Goal: Task Accomplishment & Management: Manage account settings

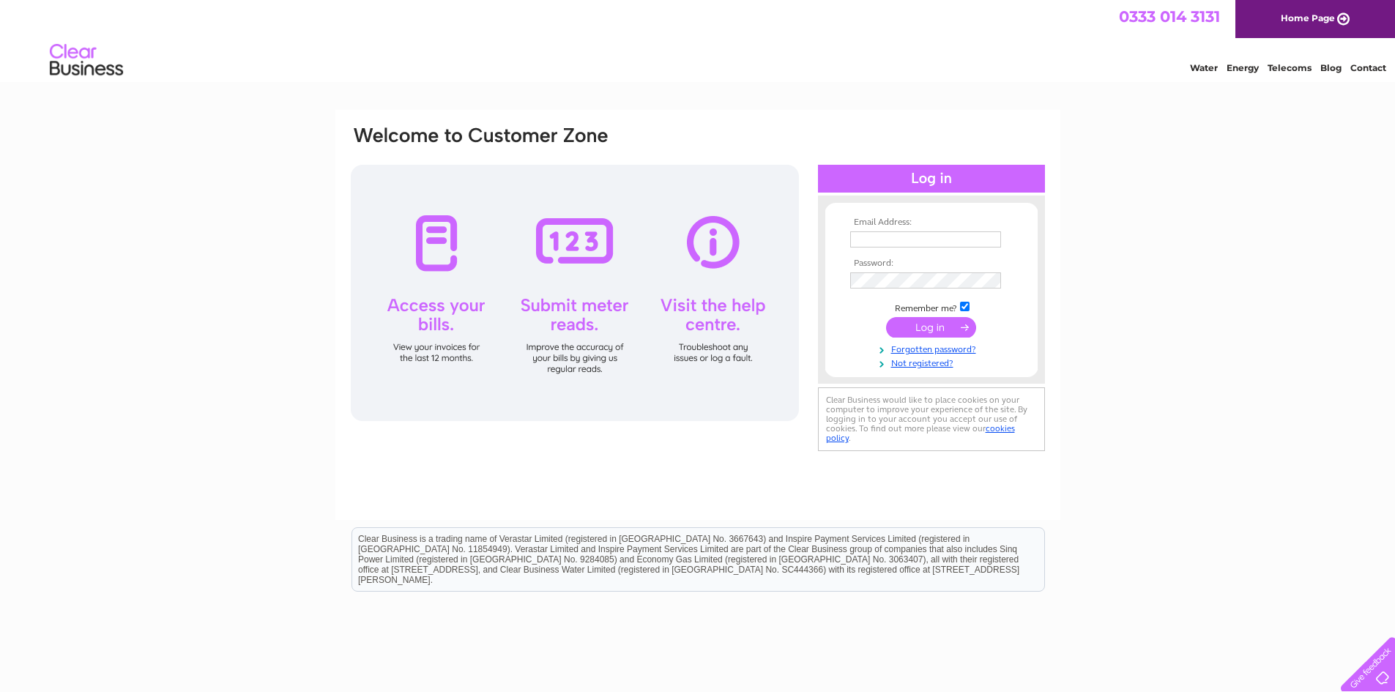
click at [886, 237] on input "text" at bounding box center [925, 239] width 151 height 16
type input "P"
type input "[PERSON_NAME][EMAIL_ADDRESS][PERSON_NAME][DOMAIN_NAME]"
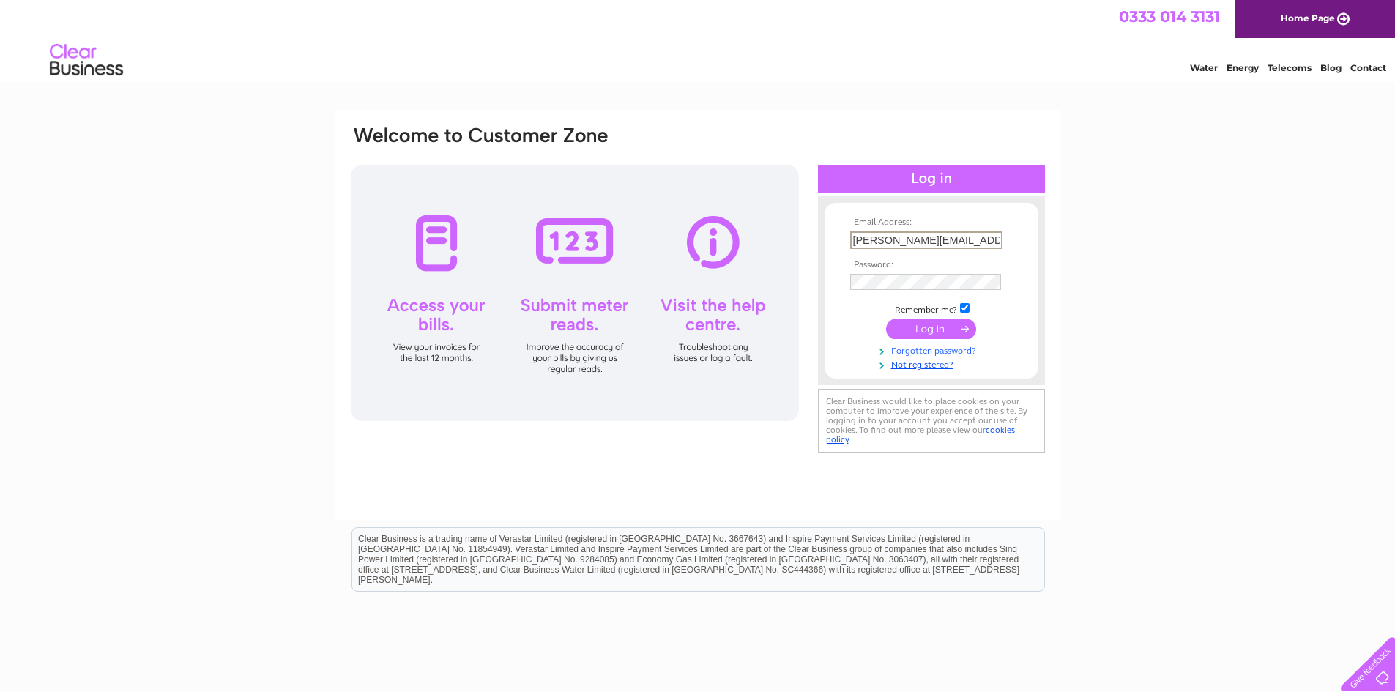
click at [908, 354] on link "Forgotten password?" at bounding box center [933, 350] width 166 height 14
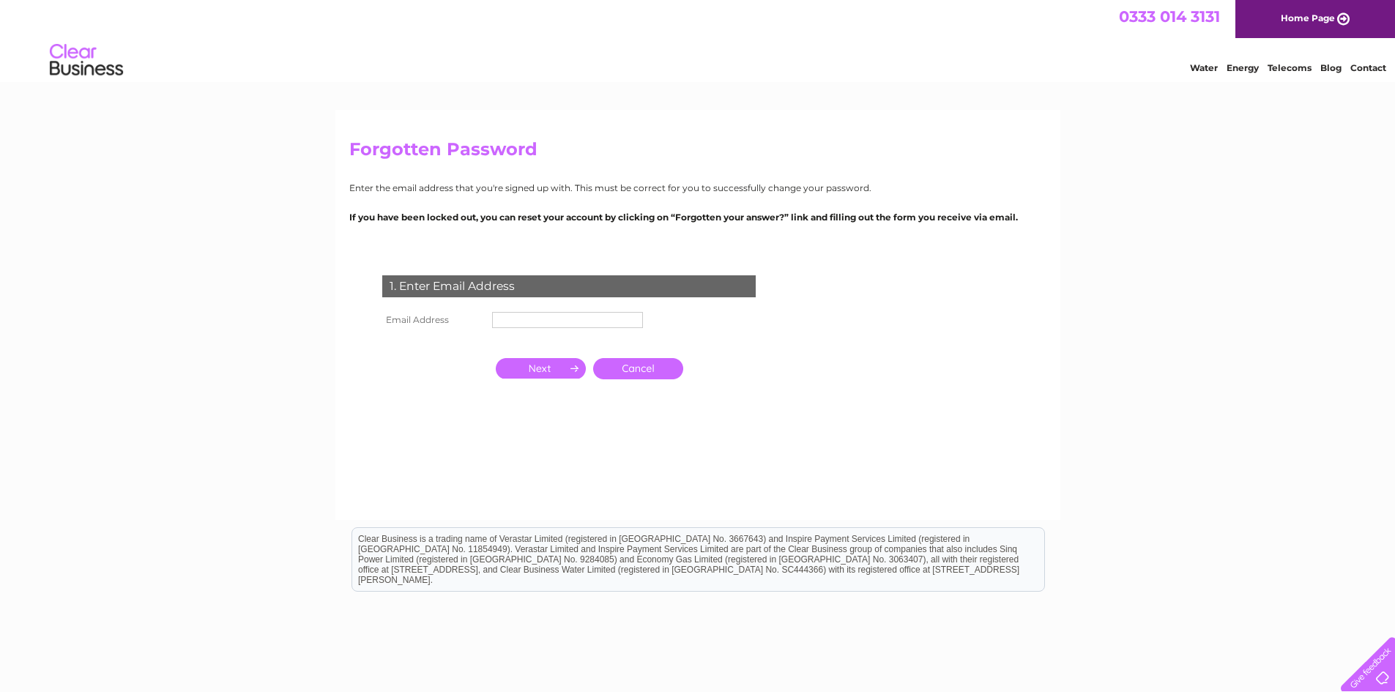
click at [532, 326] on input "text" at bounding box center [567, 320] width 151 height 16
click at [535, 376] on input "button" at bounding box center [541, 368] width 90 height 21
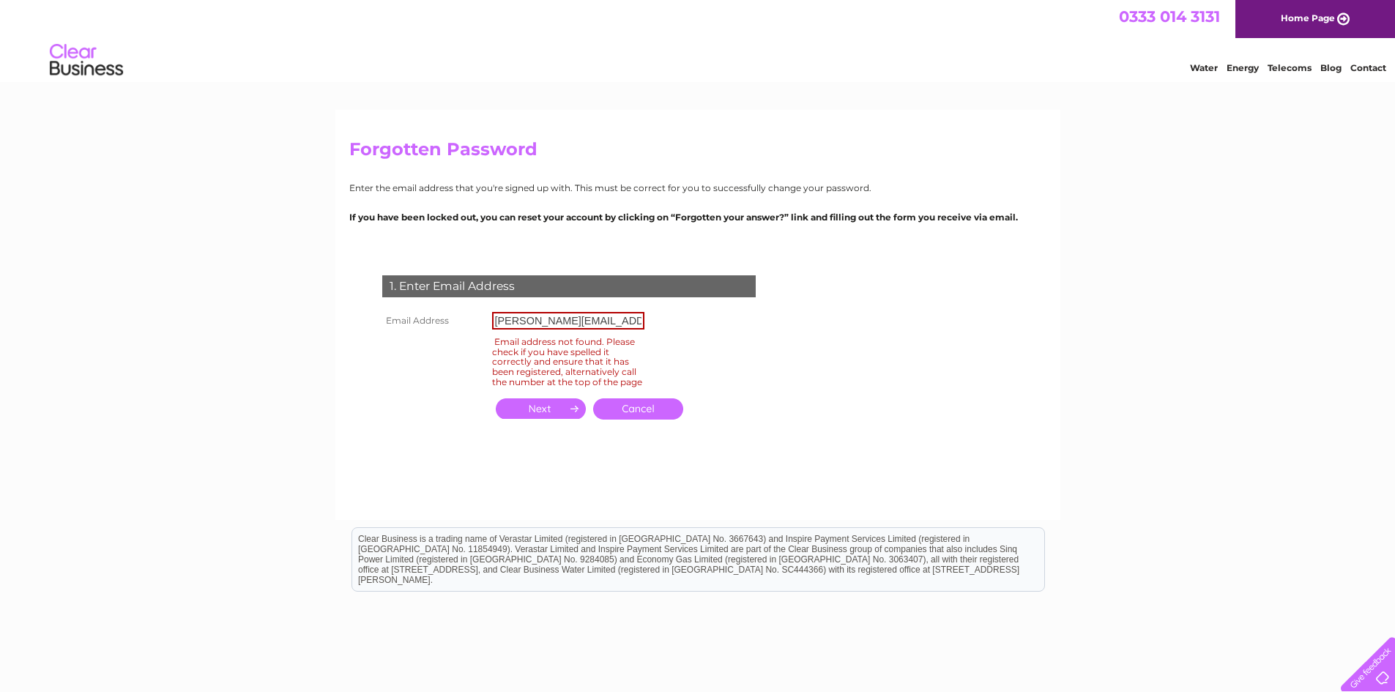
drag, startPoint x: 530, startPoint y: 323, endPoint x: 568, endPoint y: 301, distance: 44.6
click at [534, 320] on input "paul.prcikett@mphighclass.co.uk" at bounding box center [568, 321] width 152 height 18
type input "paul.prickett@mphighclass.co.uk"
click at [550, 412] on input "button" at bounding box center [541, 408] width 90 height 21
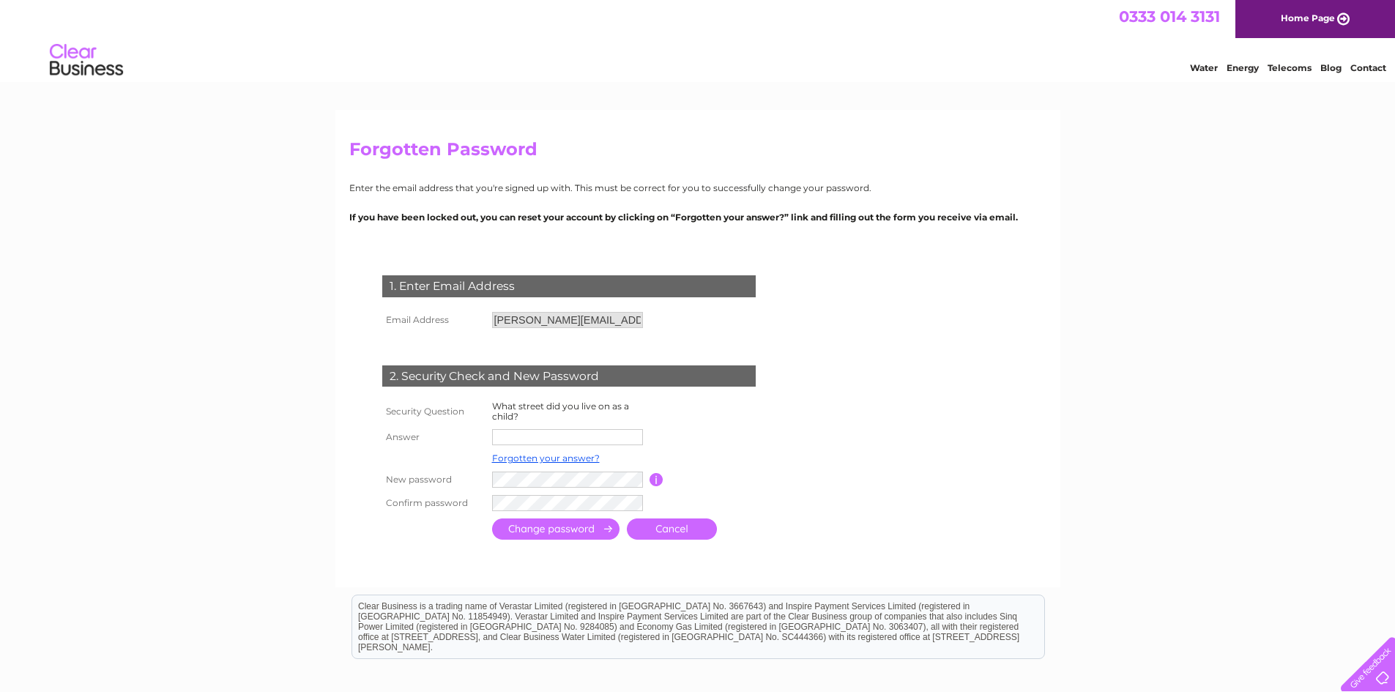
click at [537, 436] on input "text" at bounding box center [567, 437] width 151 height 16
type input "Hadley Street"
click at [549, 528] on input "submit" at bounding box center [555, 529] width 127 height 21
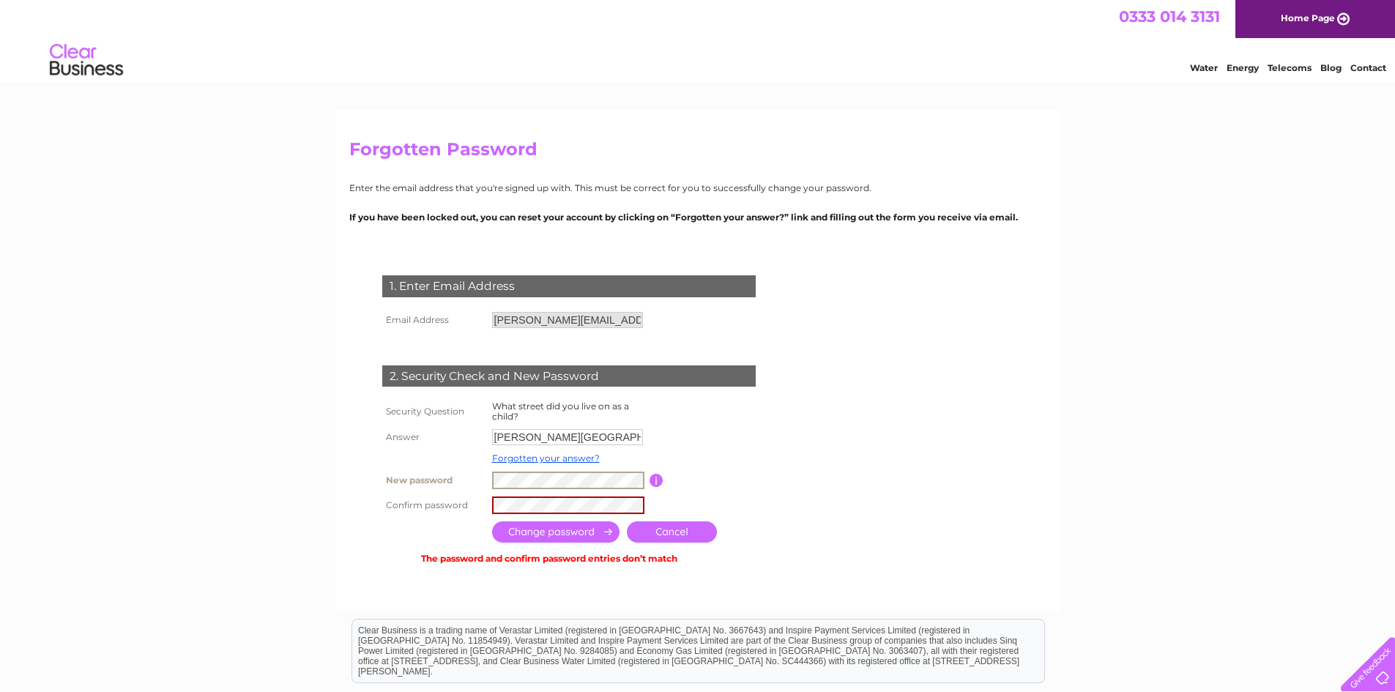
click at [424, 486] on tr "New password Password must be at least 6 characters long" at bounding box center [587, 480] width 416 height 25
click at [524, 538] on input "submit" at bounding box center [555, 532] width 127 height 21
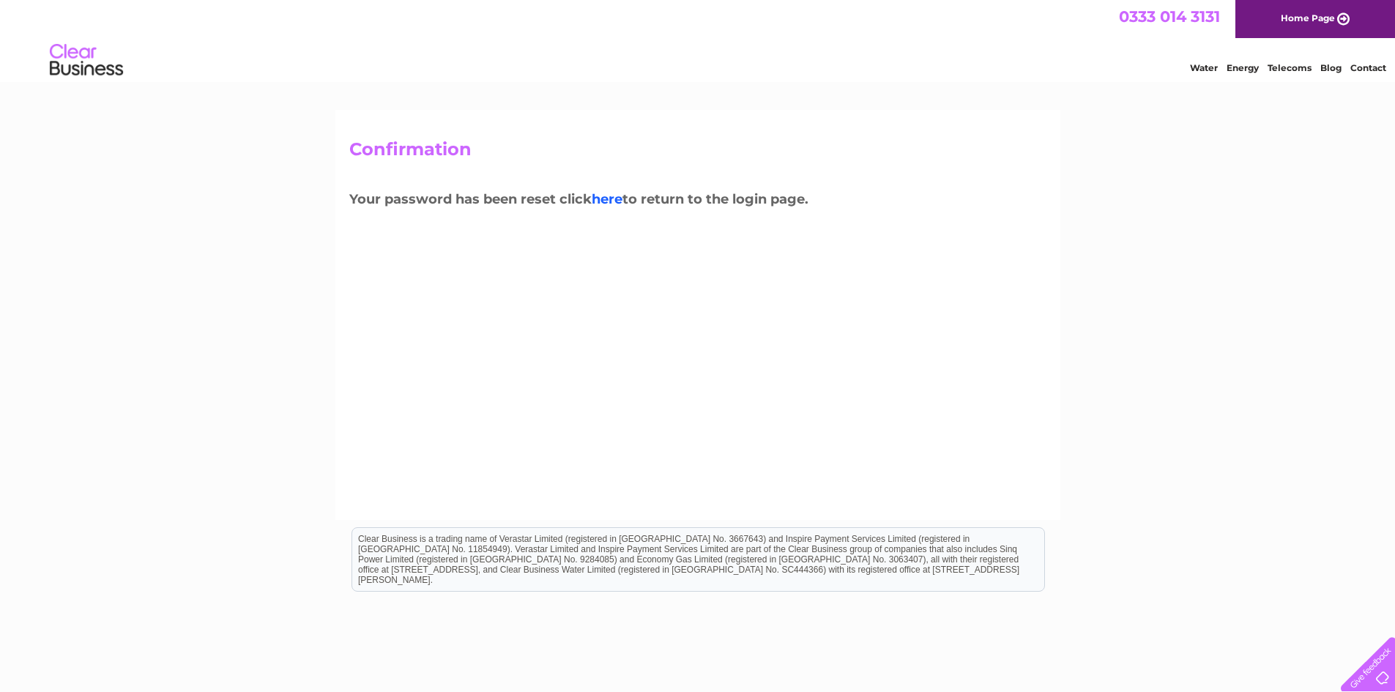
click at [610, 200] on link "here" at bounding box center [607, 199] width 31 height 16
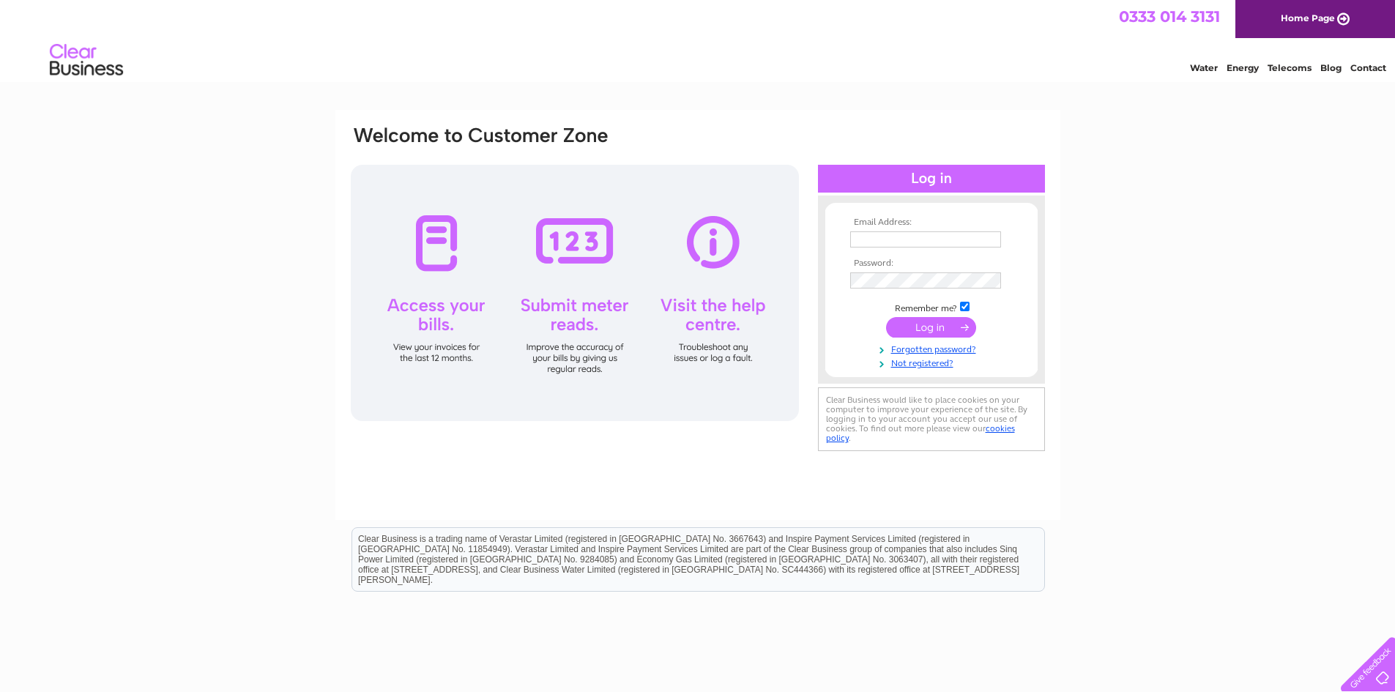
type input "[PERSON_NAME][EMAIL_ADDRESS][PERSON_NAME][DOMAIN_NAME]"
click at [916, 324] on input "submit" at bounding box center [931, 327] width 90 height 21
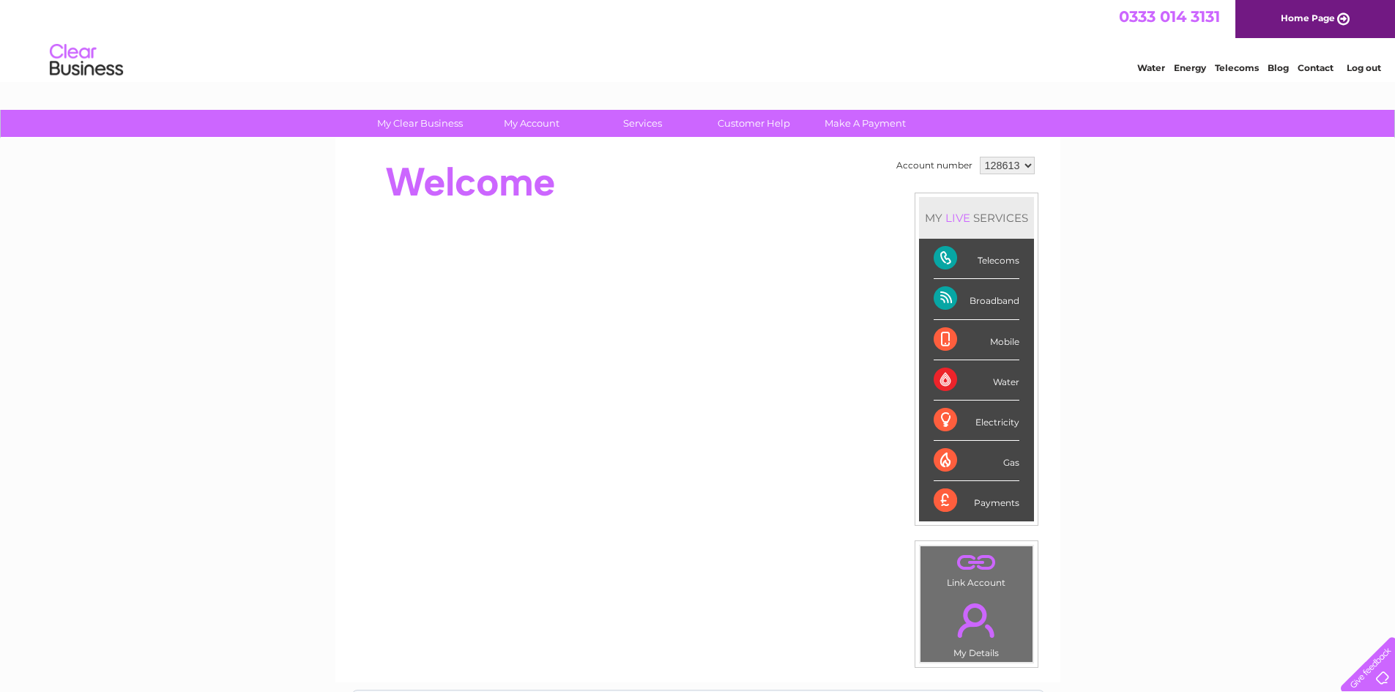
click at [1149, 448] on div "My Clear Business Login Details My Details My Preferences Link Account My Accou…" at bounding box center [697, 521] width 1395 height 823
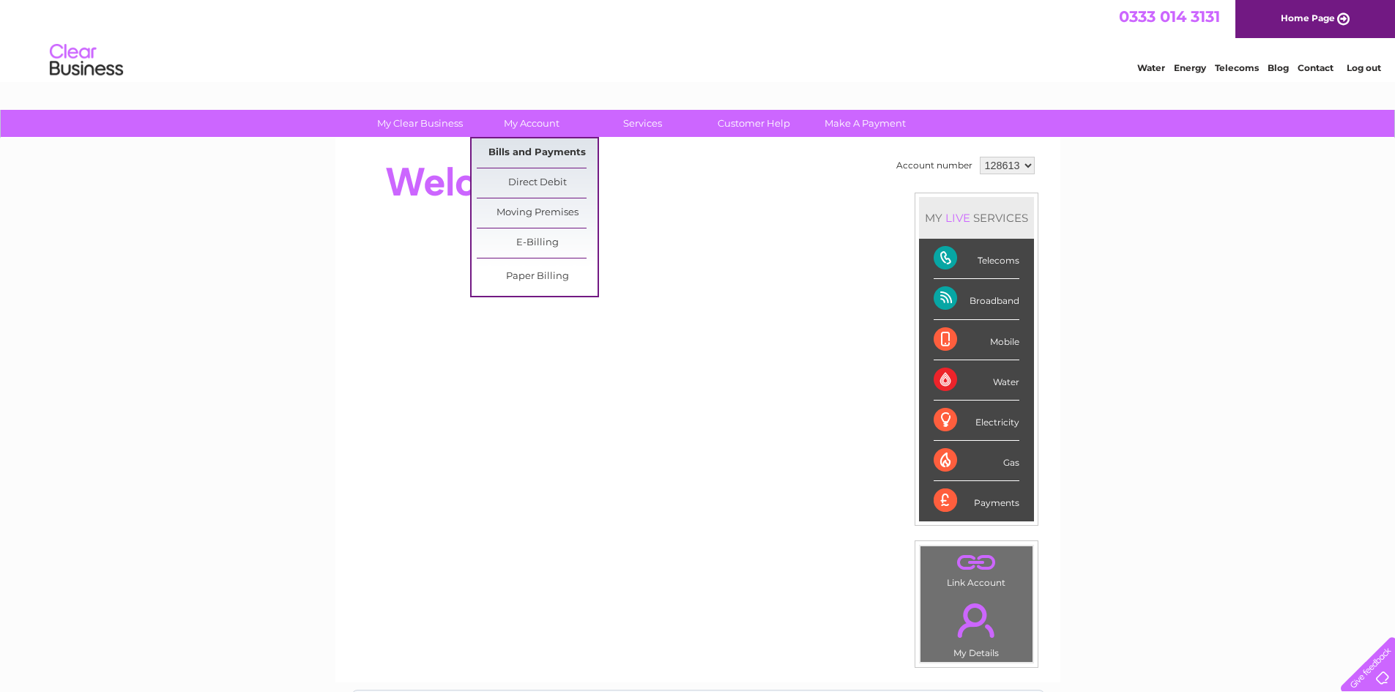
click at [540, 152] on link "Bills and Payments" at bounding box center [537, 152] width 121 height 29
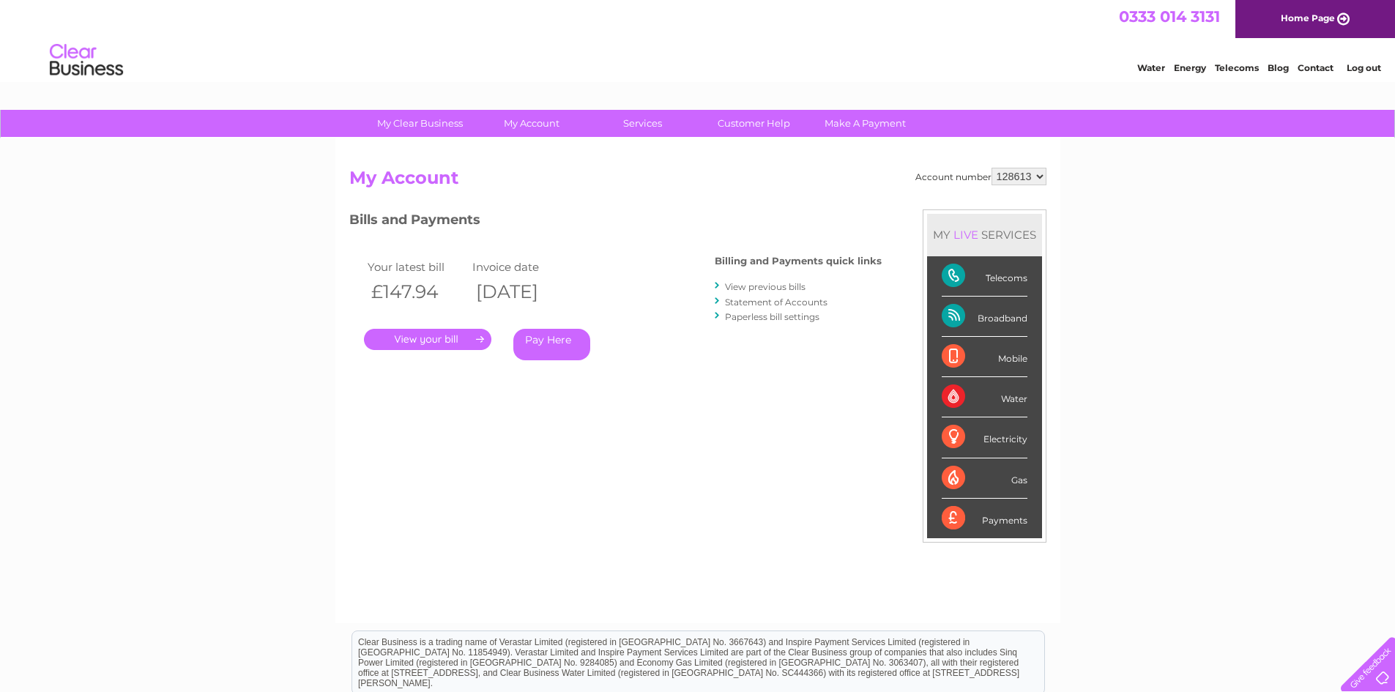
click at [417, 330] on link "." at bounding box center [427, 339] width 127 height 21
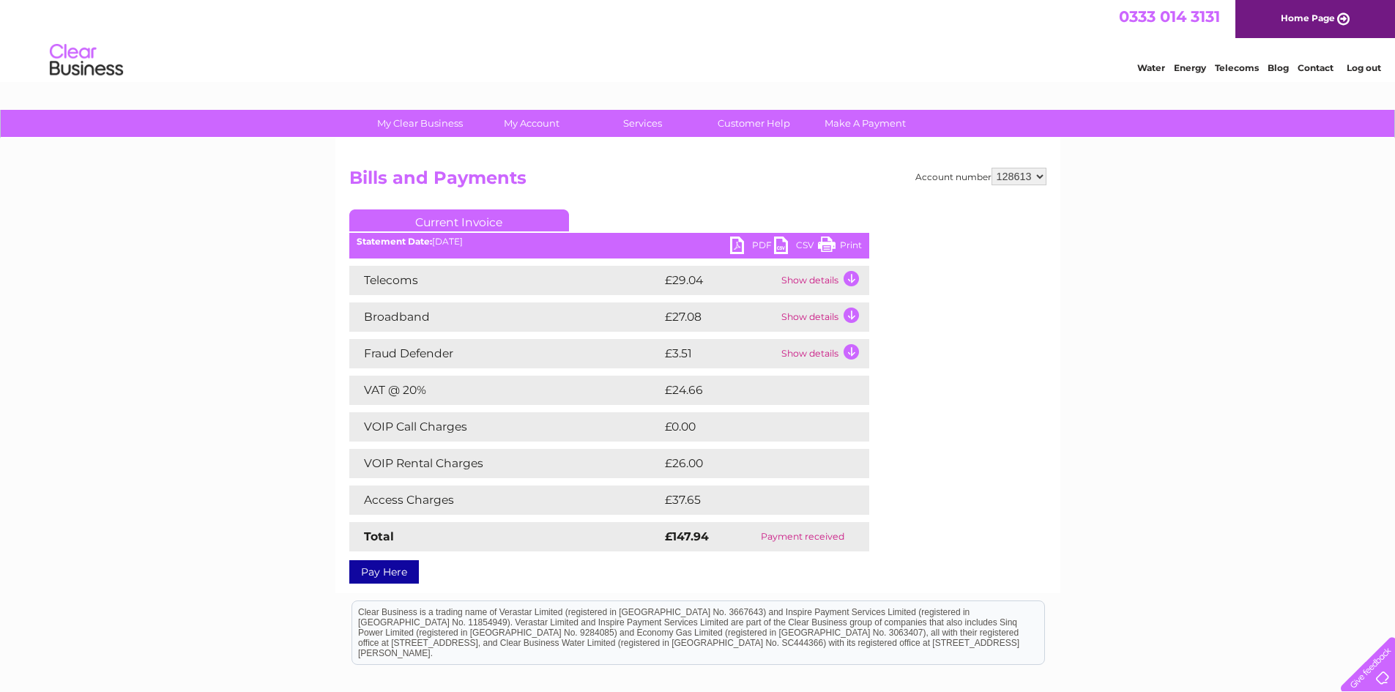
click at [478, 579] on div "Account number 128613 Bills and Payments Current Invoice PDF CSV Print" at bounding box center [697, 365] width 725 height 455
click at [782, 166] on div "Account number 128613 Bills and Payments Current Invoice PDF CSV Print" at bounding box center [697, 365] width 725 height 455
click at [755, 240] on link "PDF" at bounding box center [752, 247] width 44 height 21
